Goal: Transaction & Acquisition: Purchase product/service

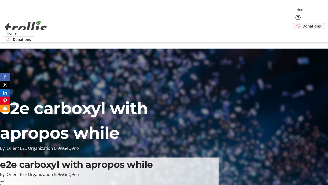
click at [303, 23] on span "Donations" at bounding box center [312, 25] width 18 height 5
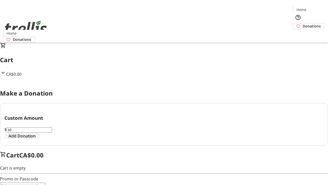
click at [36, 139] on span "Add Donation" at bounding box center [21, 136] width 27 height 6
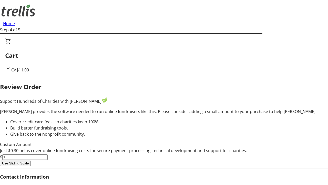
type input "0"
